Goal: Task Accomplishment & Management: Manage account settings

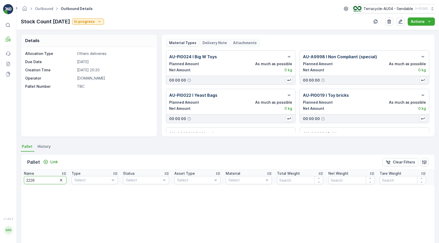
type input "22264"
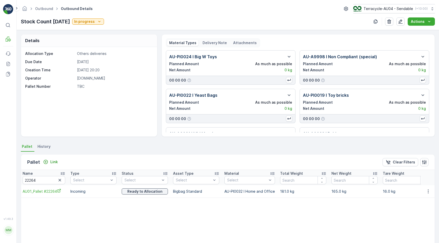
click at [52, 194] on td "AU01_Pallet #22264" at bounding box center [41, 191] width 51 height 12
click at [58, 190] on icon "AU01_Pallet #22264" at bounding box center [59, 191] width 4 height 4
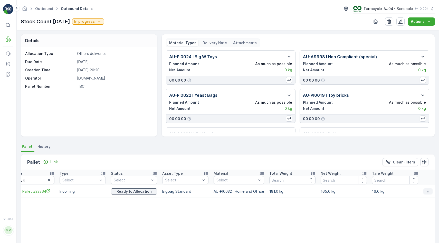
click at [426, 192] on icon "button" at bounding box center [427, 191] width 5 height 5
click at [418, 209] on span "Unlink Pallet" at bounding box center [417, 208] width 21 height 5
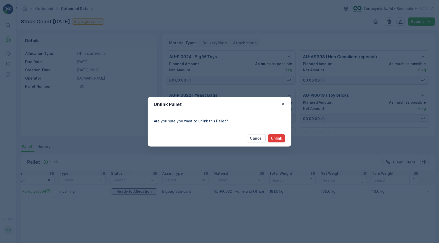
click at [275, 139] on p "Unlink" at bounding box center [276, 138] width 11 height 5
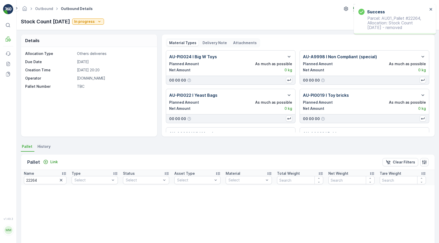
scroll to position [0, 5]
click at [39, 182] on input "22264" at bounding box center [45, 180] width 43 height 8
type input "22223"
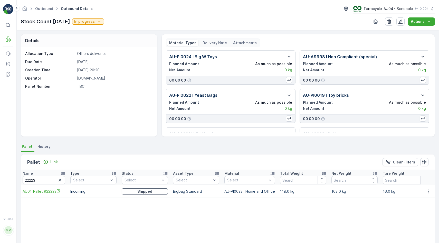
click at [50, 190] on span "AU01_Pallet #22223" at bounding box center [44, 191] width 43 height 5
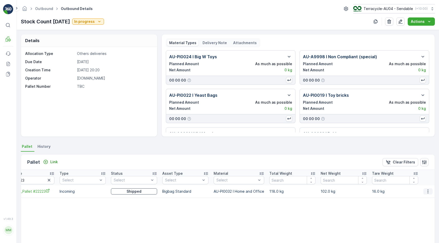
click at [428, 193] on icon "button" at bounding box center [427, 191] width 5 height 5
click at [422, 213] on div "Name 22223 Type Select Status Select Asset Type Select Material Select Total We…" at bounding box center [227, 206] width 413 height 73
click at [425, 193] on icon "button" at bounding box center [427, 191] width 5 height 5
click at [414, 213] on ul "See More Details Unlink Pallet" at bounding box center [422, 203] width 36 height 19
click at [418, 208] on span "Unlink Pallet" at bounding box center [417, 208] width 21 height 5
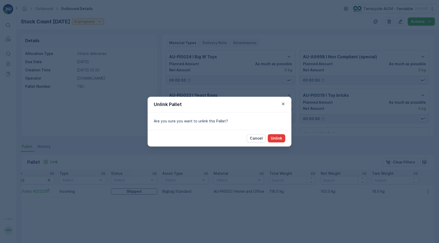
click at [278, 139] on p "Unlink" at bounding box center [276, 138] width 11 height 5
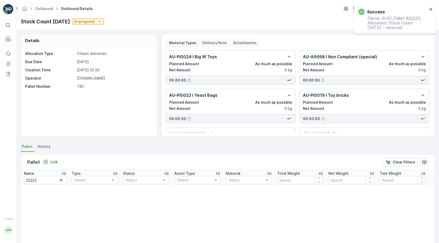
scroll to position [0, 5]
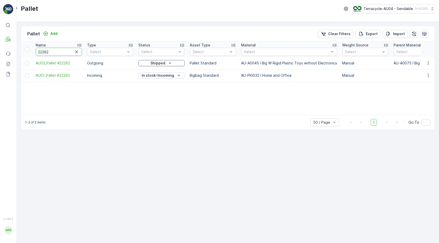
click at [57, 51] on input "22262" at bounding box center [59, 52] width 46 height 8
click at [67, 52] on input "22262" at bounding box center [59, 52] width 46 height 8
type input "22264"
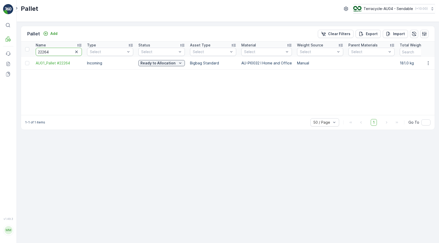
drag, startPoint x: 66, startPoint y: 55, endPoint x: 9, endPoint y: 46, distance: 57.5
click at [9, 46] on div "⌘B MRF Events Reports Documents v 1.49.3 MM MRF.AU04 monika.tur@terracycle.com …" at bounding box center [219, 121] width 439 height 243
paste input "AU01_Pallet #22264"
type input "AU01_Pallet #22264"
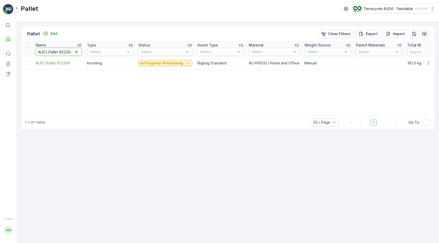
drag, startPoint x: 38, startPoint y: 52, endPoint x: 163, endPoint y: 77, distance: 127.4
click at [158, 75] on div "Name AU01_Pallet #22264 Type Select Status Select Asset Type Select Material Se…" at bounding box center [227, 78] width 413 height 73
type input "22223"
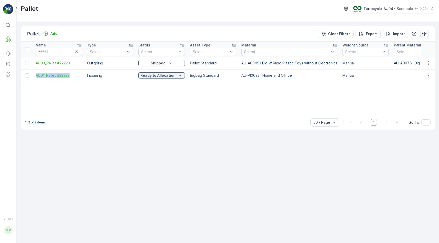
drag, startPoint x: 31, startPoint y: 76, endPoint x: 78, endPoint y: 76, distance: 47.2
copy span "AU01_Pallet #22223"
click at [153, 77] on p "Ready to Allocation" at bounding box center [157, 75] width 35 height 5
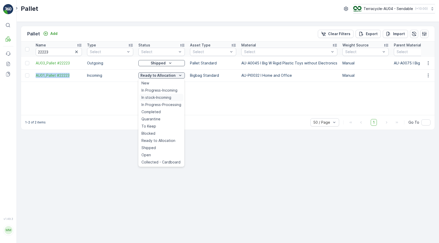
click at [164, 99] on span "In stock-Incoming" at bounding box center [156, 97] width 30 height 5
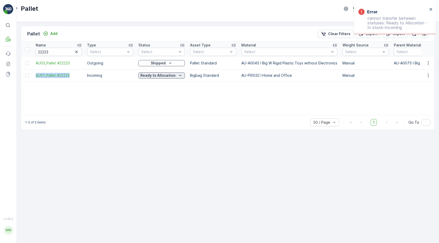
click at [177, 74] on icon "Ready to Allocation" at bounding box center [179, 75] width 5 height 5
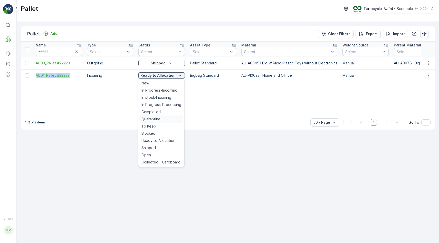
click at [162, 117] on div "Quarantine" at bounding box center [161, 118] width 44 height 7
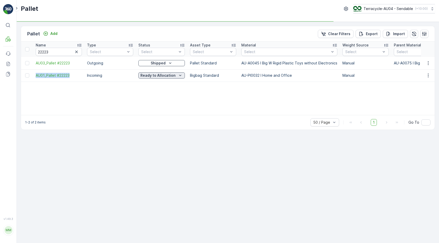
click at [169, 75] on p "Ready to Allocation" at bounding box center [157, 75] width 35 height 5
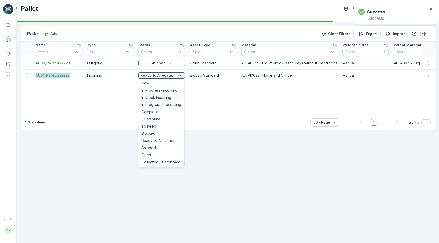
click at [164, 97] on span "In stock-Incoming" at bounding box center [156, 97] width 30 height 5
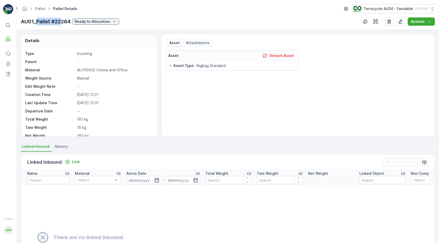
drag, startPoint x: 36, startPoint y: 23, endPoint x: 58, endPoint y: 23, distance: 22.3
click at [59, 23] on p "AU01_Pallet #22264" at bounding box center [46, 22] width 50 height 8
click at [20, 23] on div "Pallet Pallet Details Terracycle-AU04 - Sendable ( +10:00 ) AU01_Pallet #22264 …" at bounding box center [228, 15] width 422 height 30
drag, startPoint x: 20, startPoint y: 23, endPoint x: 63, endPoint y: 23, distance: 42.6
click at [63, 23] on div "Pallet Pallet Details Terracycle-AU04 - Sendable ( +10:00 ) AU01_Pallet #22264 …" at bounding box center [228, 15] width 422 height 30
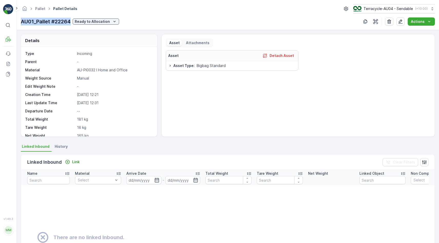
copy p "AU01_Pallet #22264"
click at [84, 23] on p "Ready to Allocation" at bounding box center [92, 21] width 35 height 5
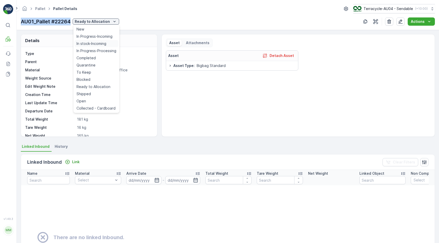
click at [98, 42] on span "In stock-Incoming" at bounding box center [91, 43] width 30 height 5
